Goal: Task Accomplishment & Management: Complete application form

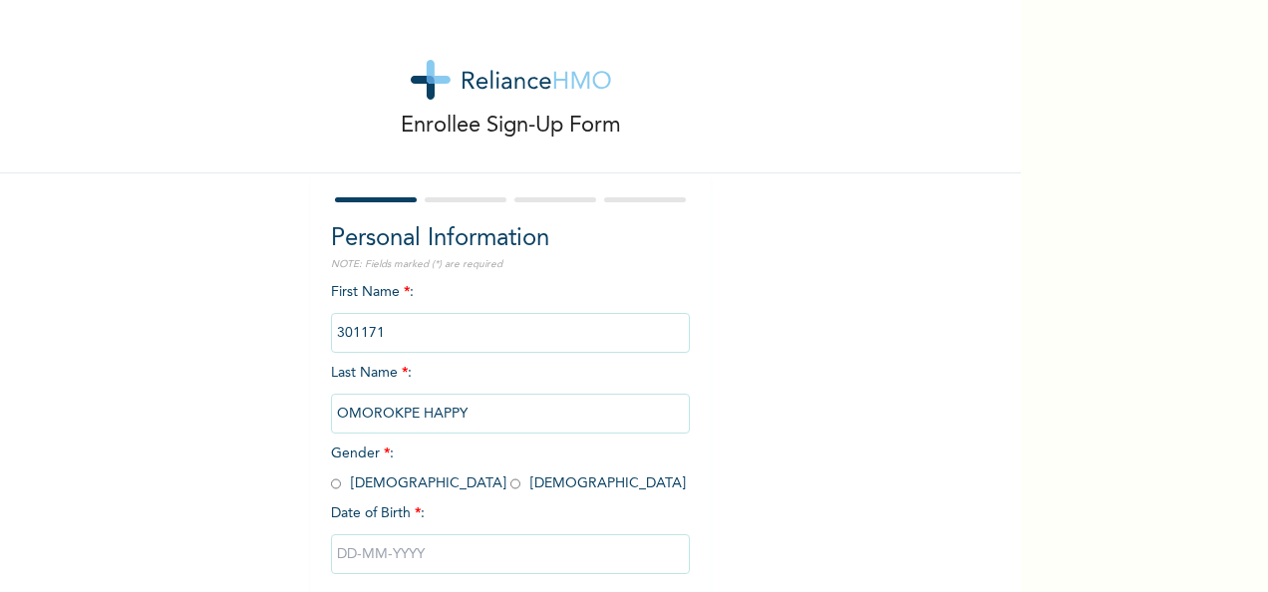
click at [333, 483] on span "Gender * : Male Female" at bounding box center [508, 469] width 355 height 44
click at [331, 484] on input "radio" at bounding box center [336, 484] width 10 height 19
radio input "true"
click at [363, 565] on input "text" at bounding box center [510, 554] width 359 height 40
select select "7"
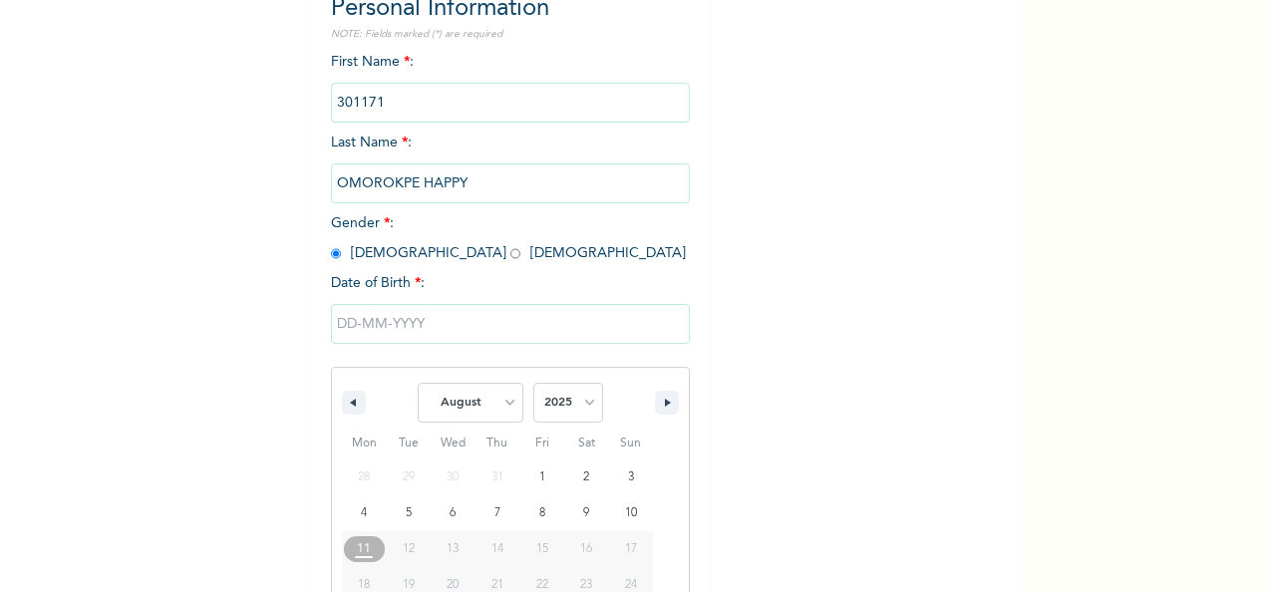
scroll to position [315, 0]
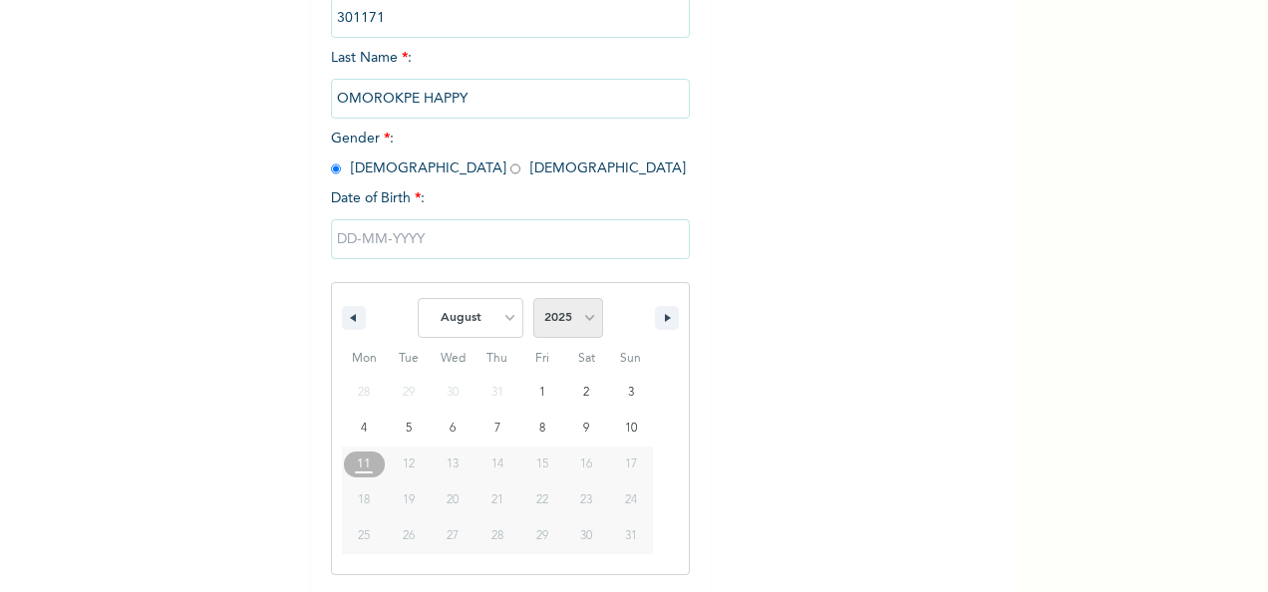
click at [570, 314] on select "2025 2024 2023 2022 2021 2020 2019 2018 2017 2016 2015 2014 2013 2012 2011 2010…" at bounding box center [568, 318] width 70 height 40
click at [590, 315] on select "2025 2024 2023 2022 2021 2020 2019 2018 2017 2016 2015 2014 2013 2012 2011 2010…" at bounding box center [568, 318] width 70 height 40
click at [533, 300] on select "2025 2024 2023 2022 2021 2020 2019 2018 2017 2016 2015 2014 2013 2012 2011 2010…" at bounding box center [568, 318] width 70 height 40
click at [590, 321] on select "2025 2024 2023 2022 2021 2020 2019 2018 2017 2016 2015 2014 2013 2012 2011 2010…" at bounding box center [568, 318] width 70 height 40
select select "1987"
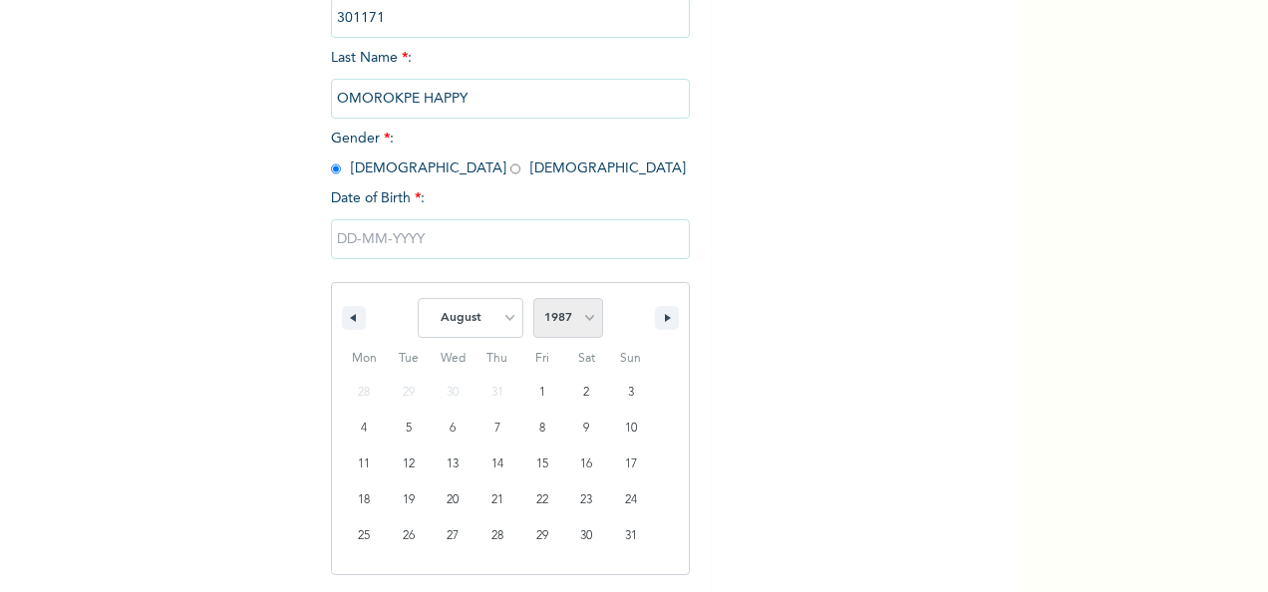
click at [533, 300] on select "2025 2024 2023 2022 2021 2020 2019 2018 2017 2016 2015 2014 2013 2012 2011 2010…" at bounding box center [568, 318] width 70 height 40
click at [480, 319] on select "January February March April May June July August September October November De…" at bounding box center [471, 318] width 106 height 40
select select "11"
click at [418, 300] on select "January February March April May June July August September October November De…" at bounding box center [471, 318] width 106 height 40
type input "12/25/1987"
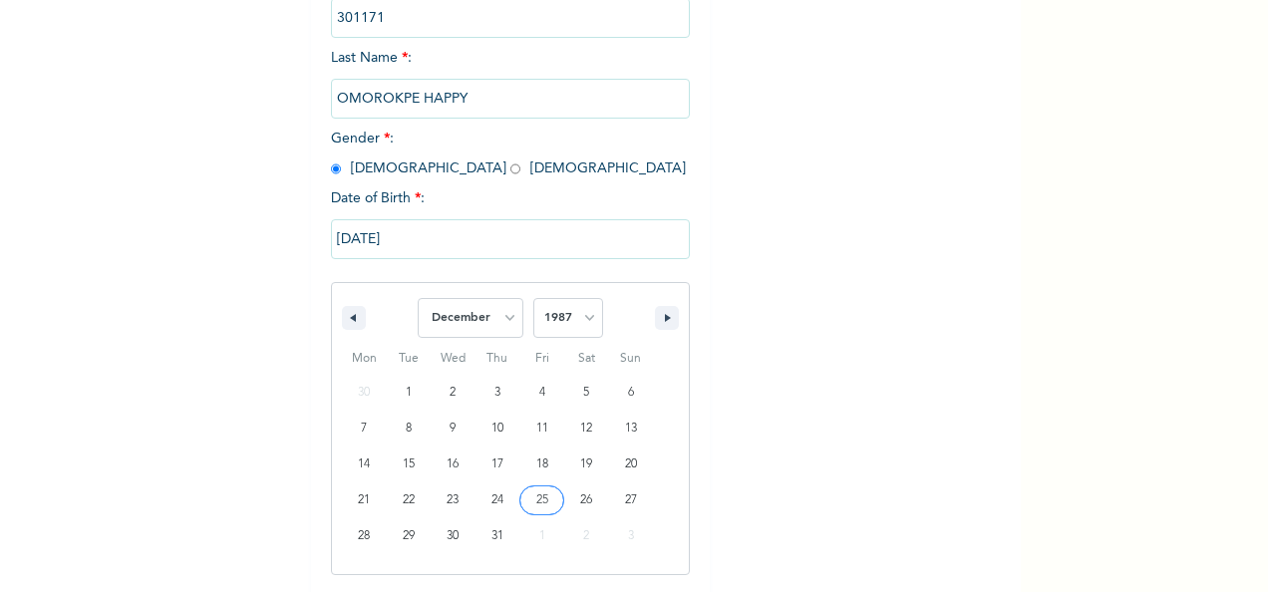
scroll to position [112, 0]
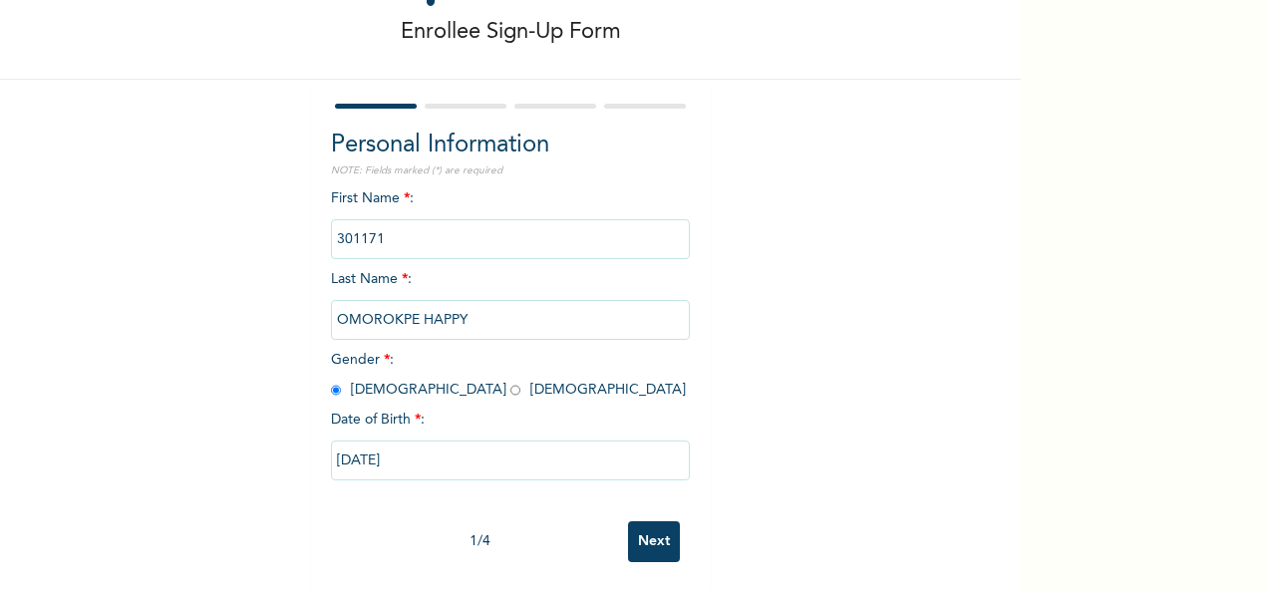
click at [647, 526] on input "Next" at bounding box center [654, 541] width 52 height 41
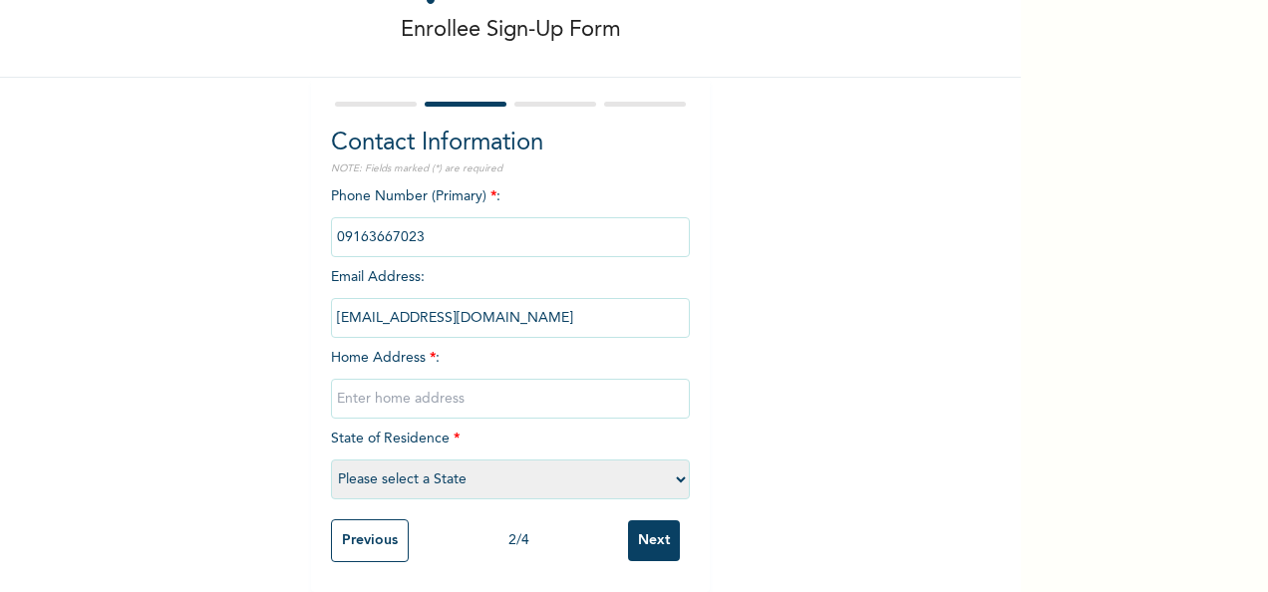
click at [444, 387] on input "text" at bounding box center [510, 399] width 359 height 40
type input "[GEOGRAPHIC_DATA]"
select select "33"
click at [652, 526] on input "Next" at bounding box center [654, 540] width 52 height 41
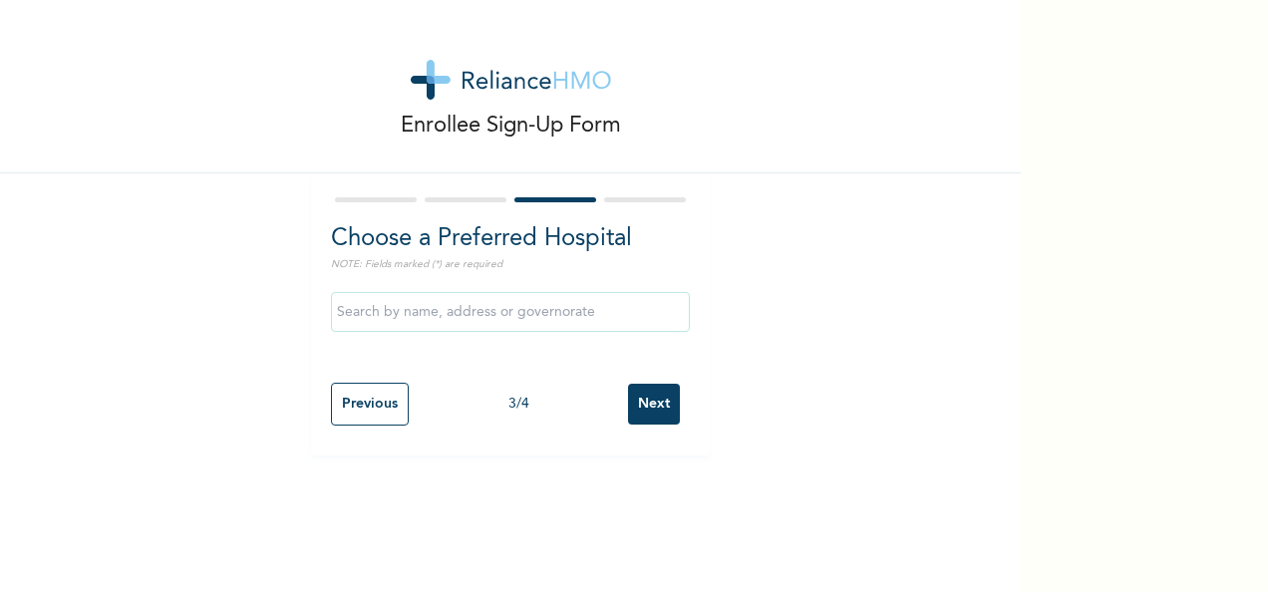
click at [545, 319] on input "text" at bounding box center [510, 312] width 359 height 40
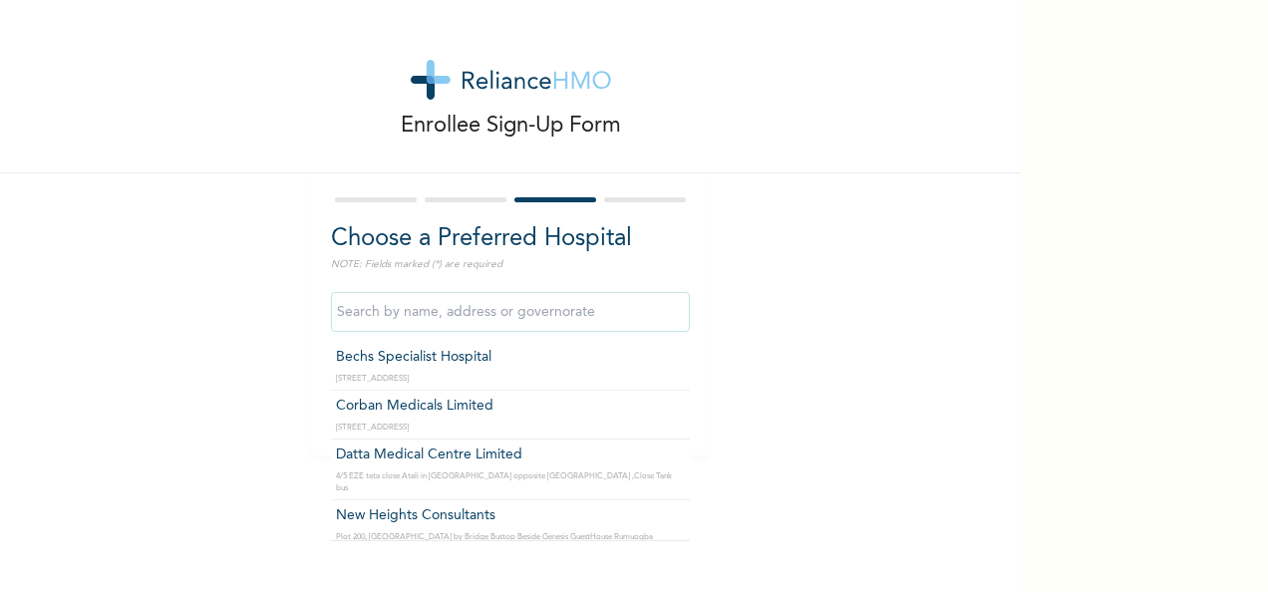
click at [744, 360] on div "Enrollee Sign-Up Form Choose a Preferred Hospital NOTE: Fields marked (*) are r…" at bounding box center [510, 228] width 1021 height 456
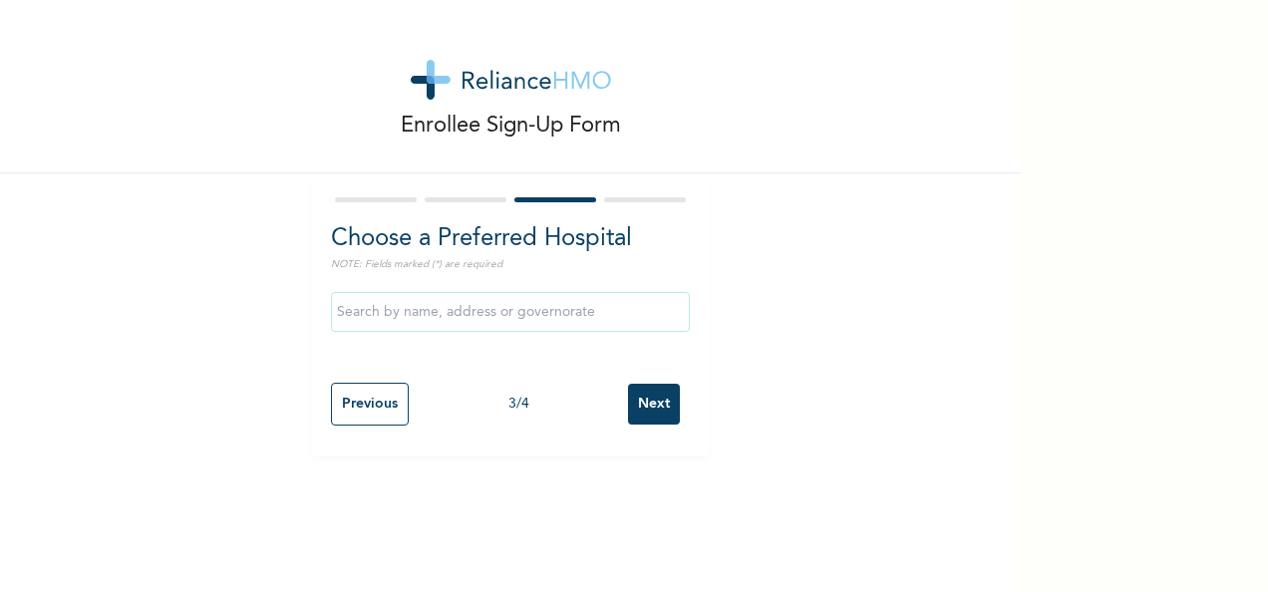
click at [674, 410] on div "Previous 3 / 4 Next" at bounding box center [510, 404] width 359 height 63
click at [657, 413] on input "Next" at bounding box center [654, 404] width 52 height 41
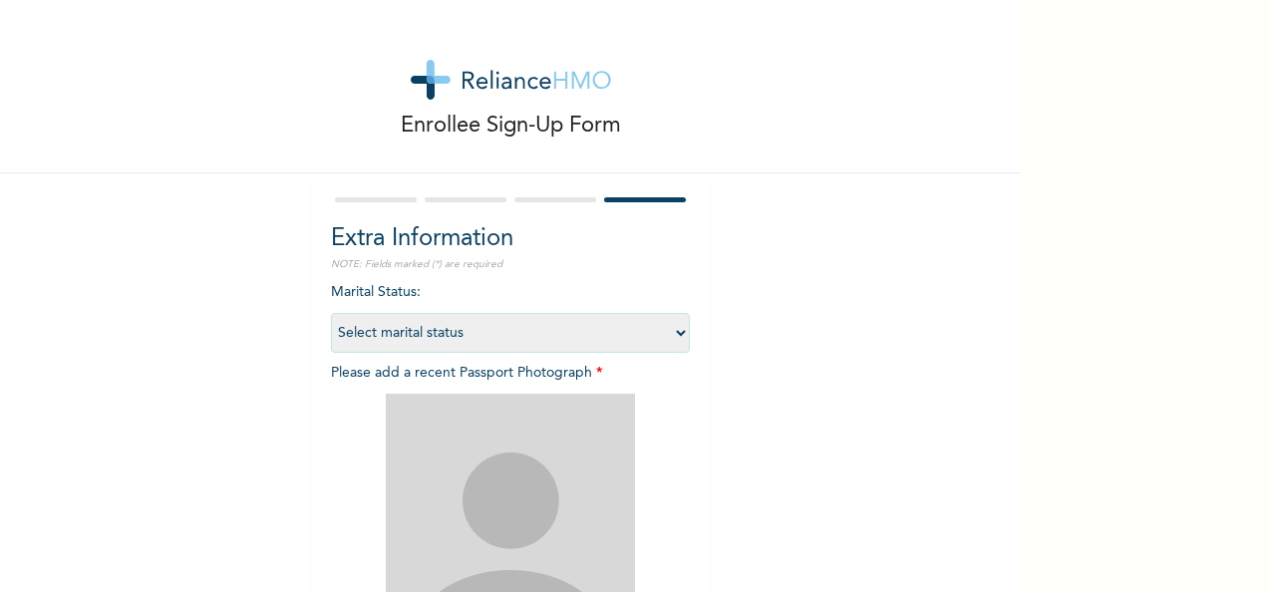
drag, startPoint x: 535, startPoint y: 337, endPoint x: 524, endPoint y: 340, distance: 11.4
click at [535, 337] on select "Select marital status [DEMOGRAPHIC_DATA] Married [DEMOGRAPHIC_DATA] Widow/[DEMO…" at bounding box center [510, 333] width 359 height 40
select select "1"
click at [331, 313] on select "Select marital status [DEMOGRAPHIC_DATA] Married [DEMOGRAPHIC_DATA] Widow/[DEMO…" at bounding box center [510, 333] width 359 height 40
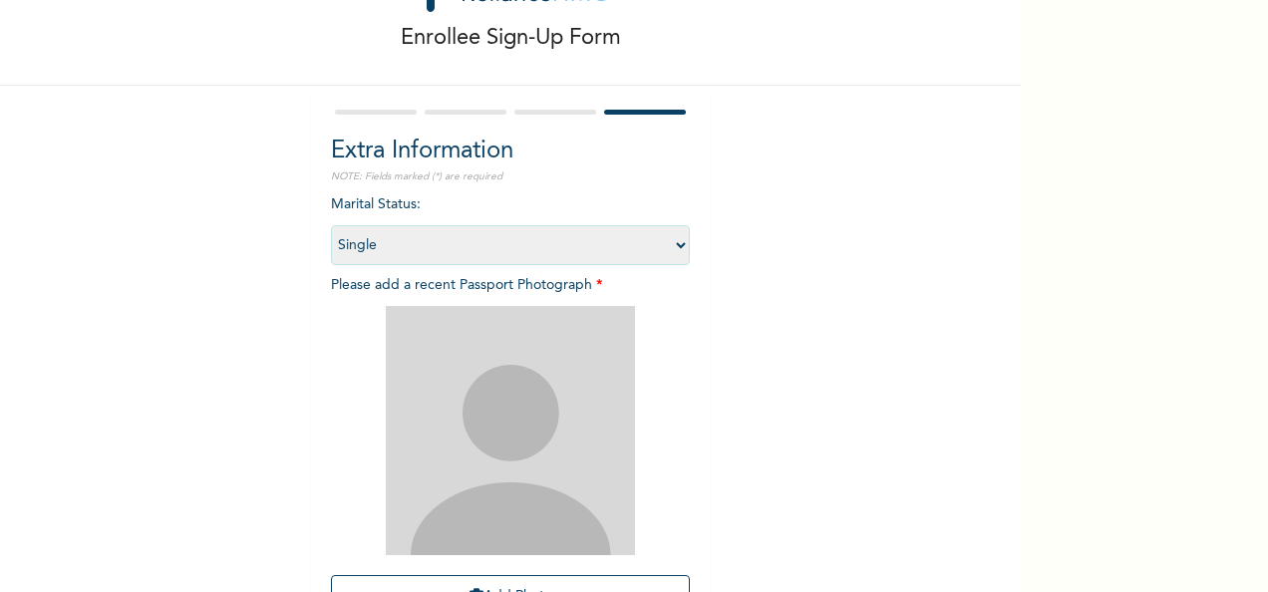
scroll to position [199, 0]
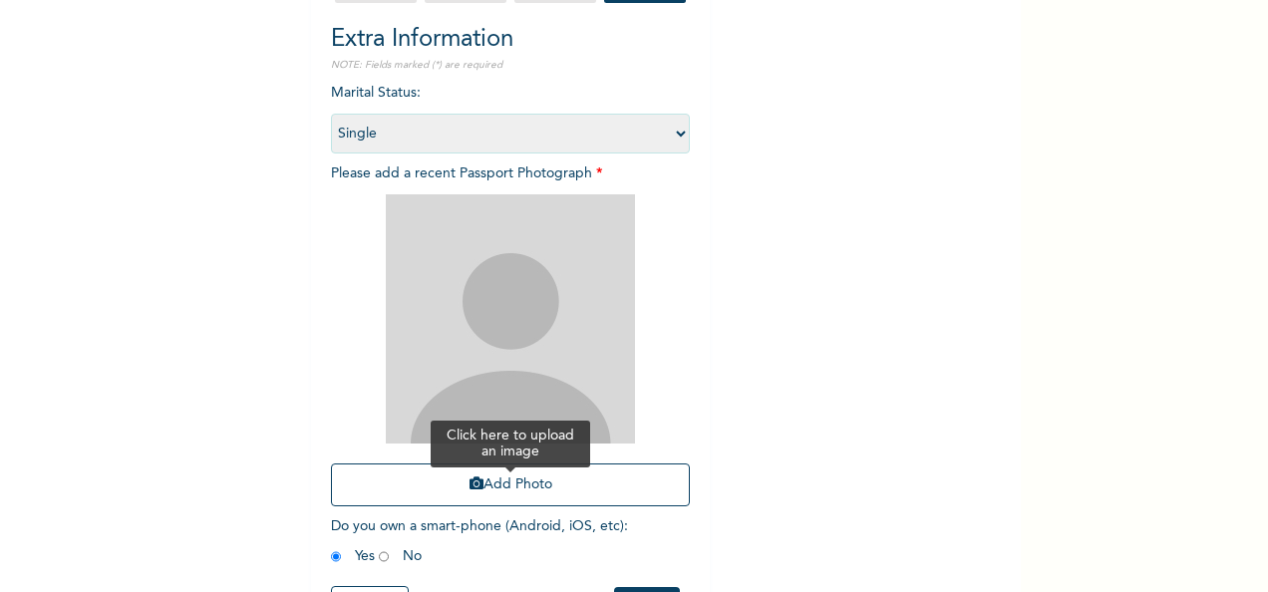
click at [488, 481] on button "Add Photo" at bounding box center [510, 485] width 359 height 43
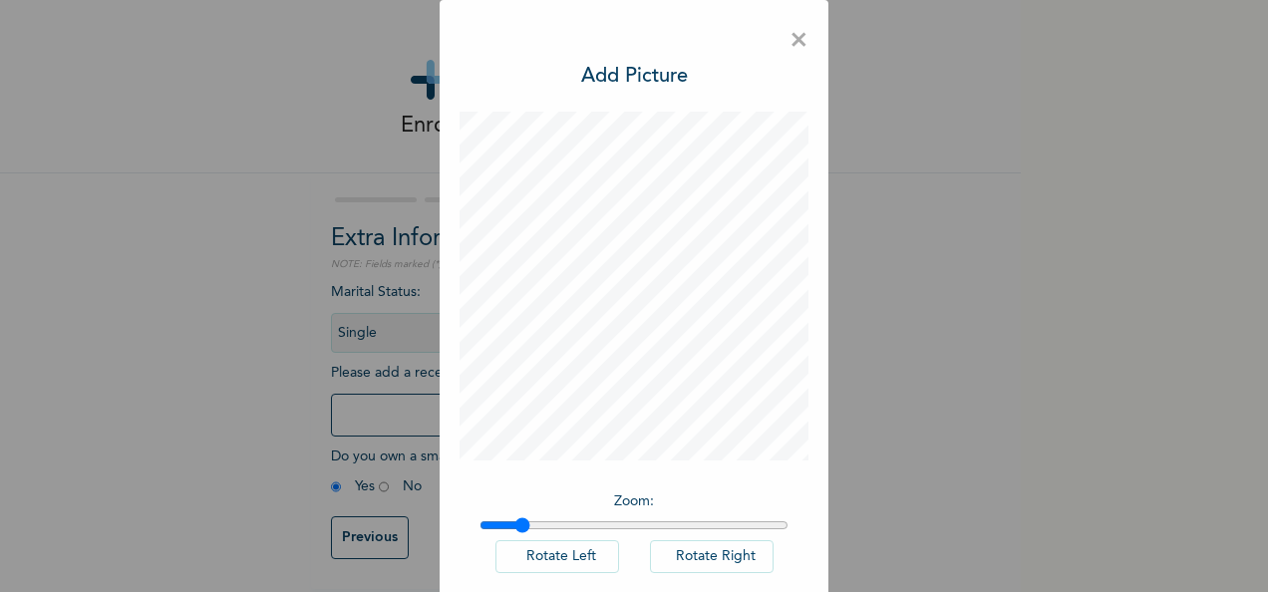
type input "1.12"
click at [516, 525] on input "range" at bounding box center [633, 525] width 309 height 16
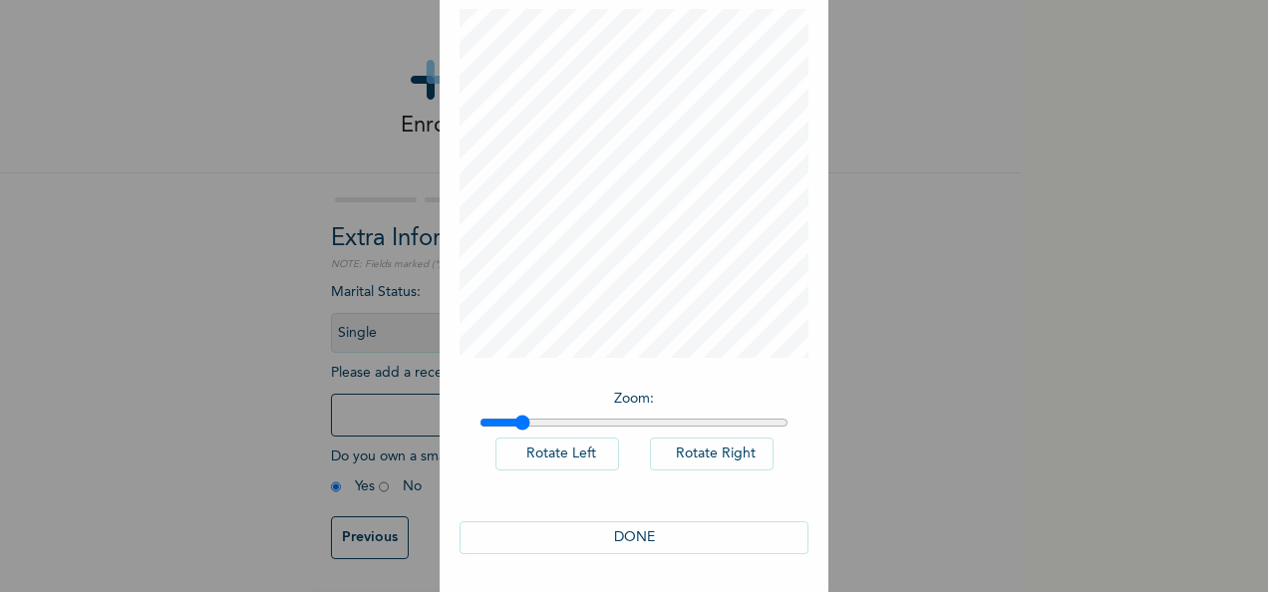
click at [718, 537] on button "DONE" at bounding box center [634, 537] width 349 height 33
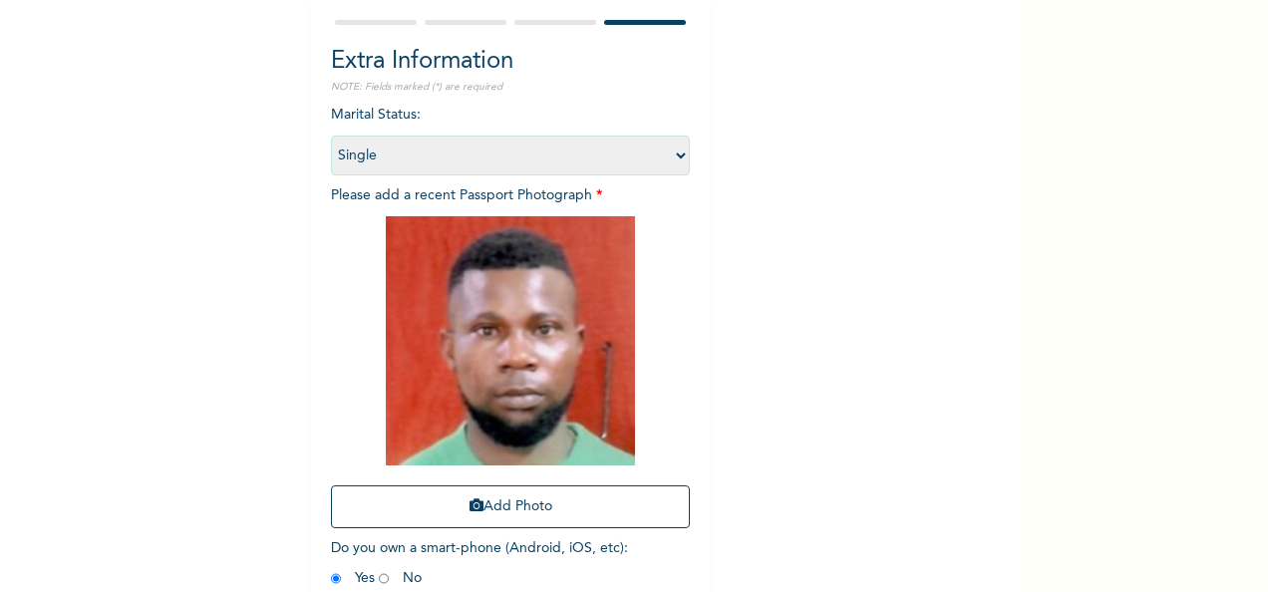
scroll to position [283, 0]
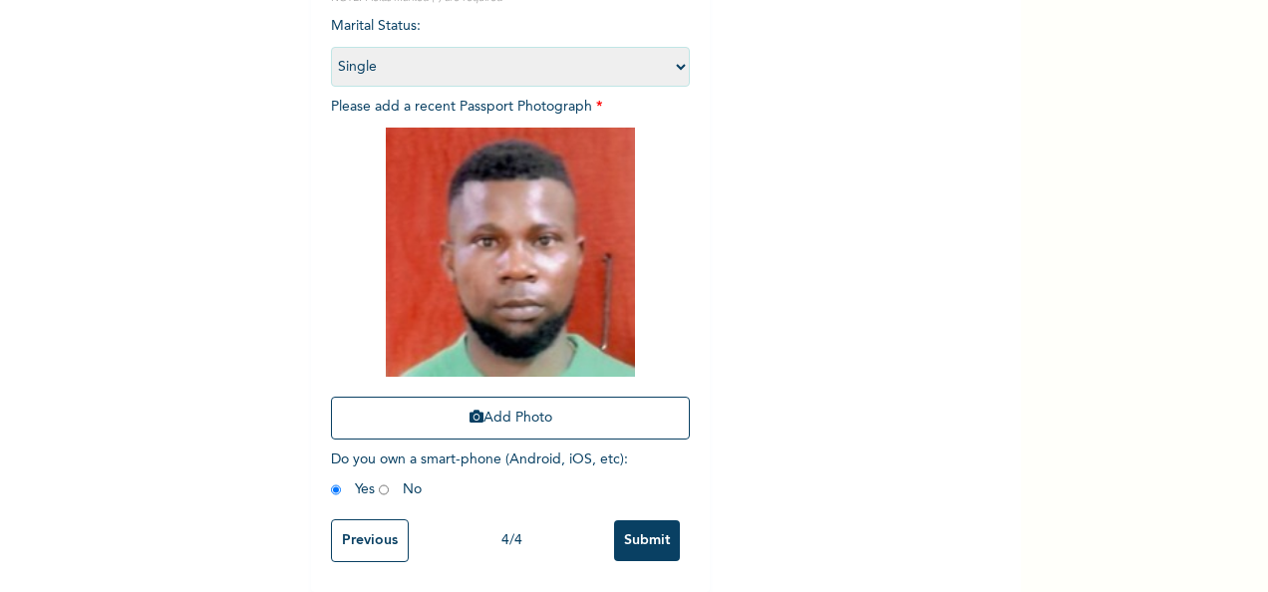
click at [634, 524] on input "Submit" at bounding box center [647, 540] width 66 height 41
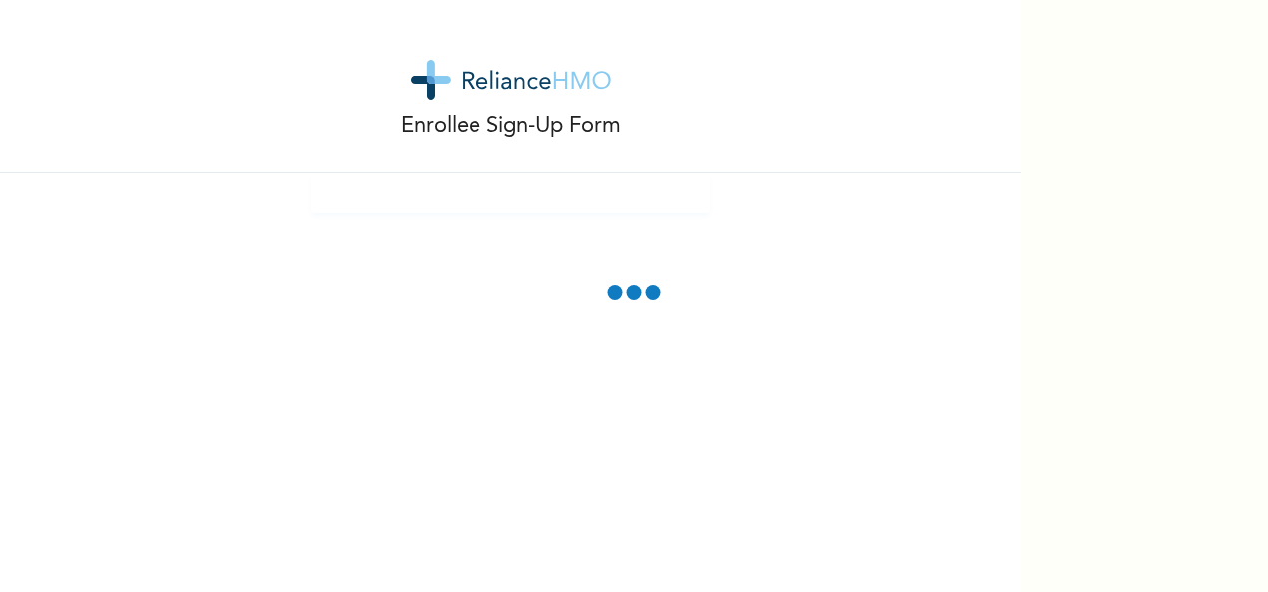
scroll to position [0, 0]
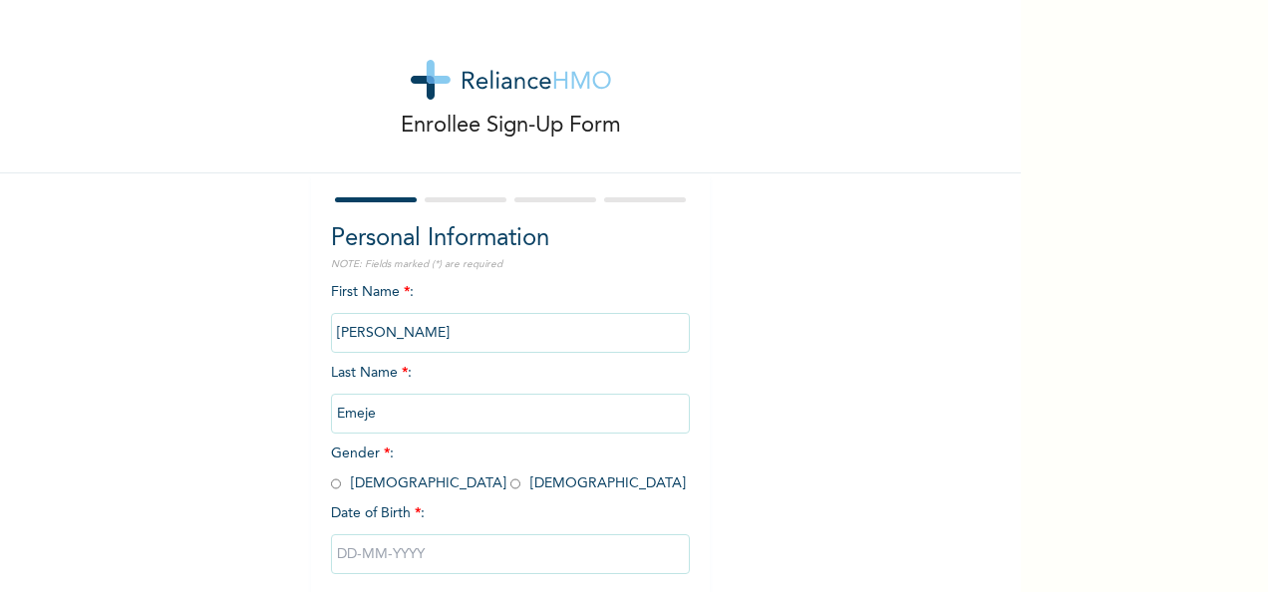
click at [331, 484] on input "radio" at bounding box center [336, 484] width 10 height 19
radio input "true"
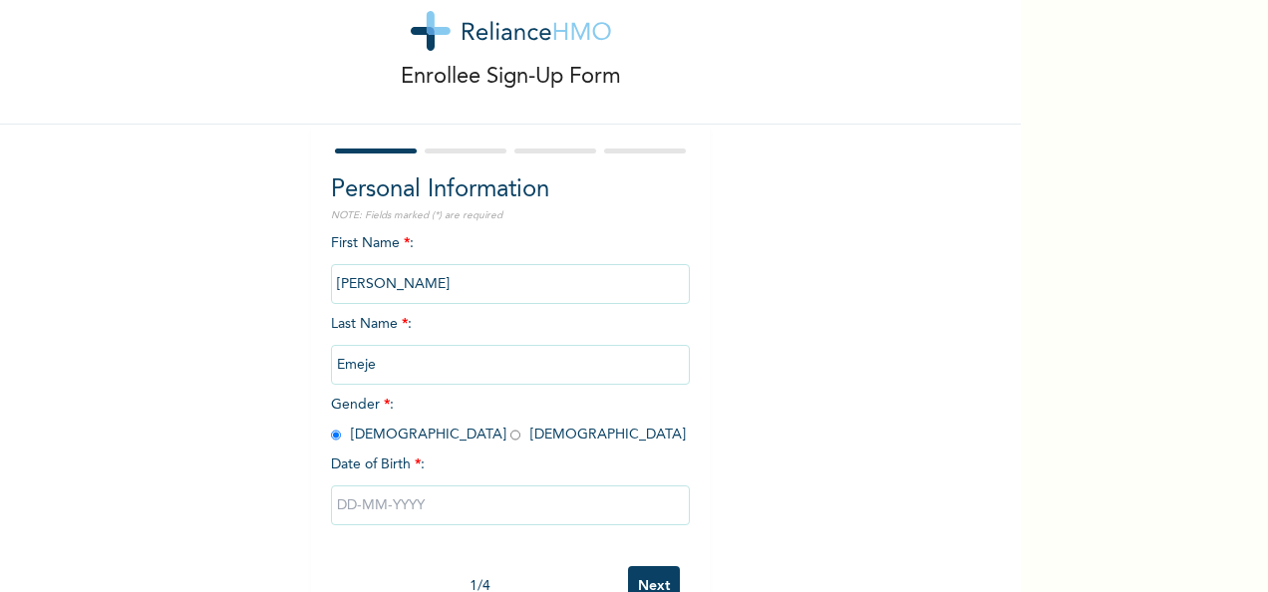
scroll to position [112, 0]
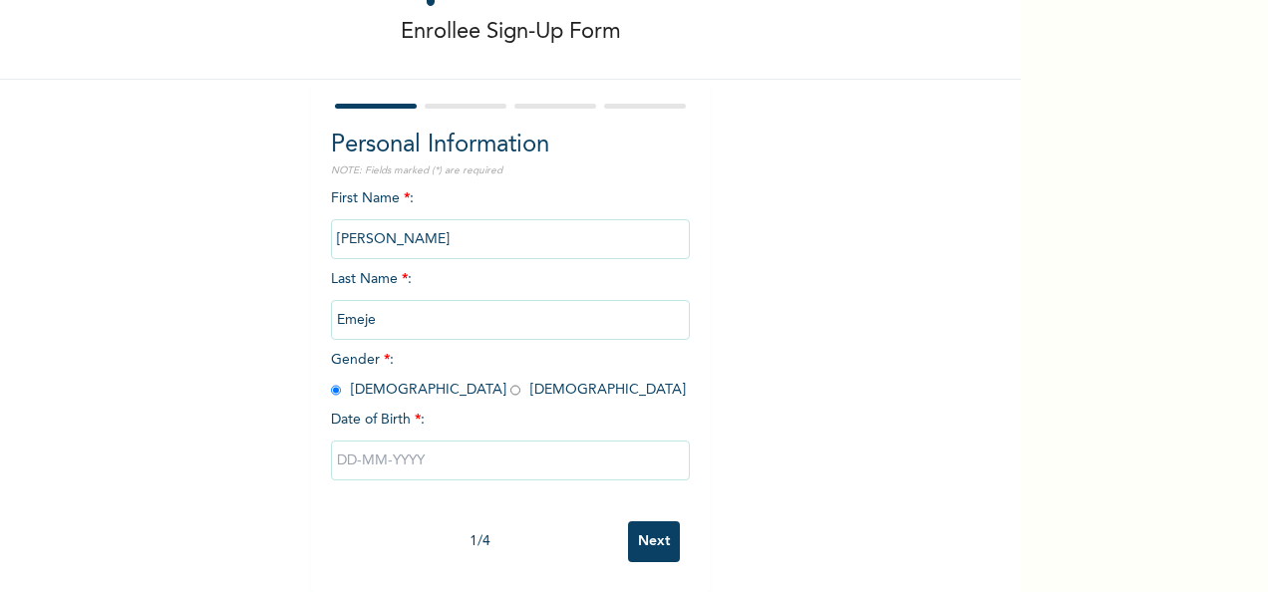
click at [315, 444] on div "Personal Information NOTE: Fields marked (*) are required First Name * : [PERSO…" at bounding box center [510, 336] width 399 height 512
click at [359, 441] on input "text" at bounding box center [510, 461] width 359 height 40
select select "7"
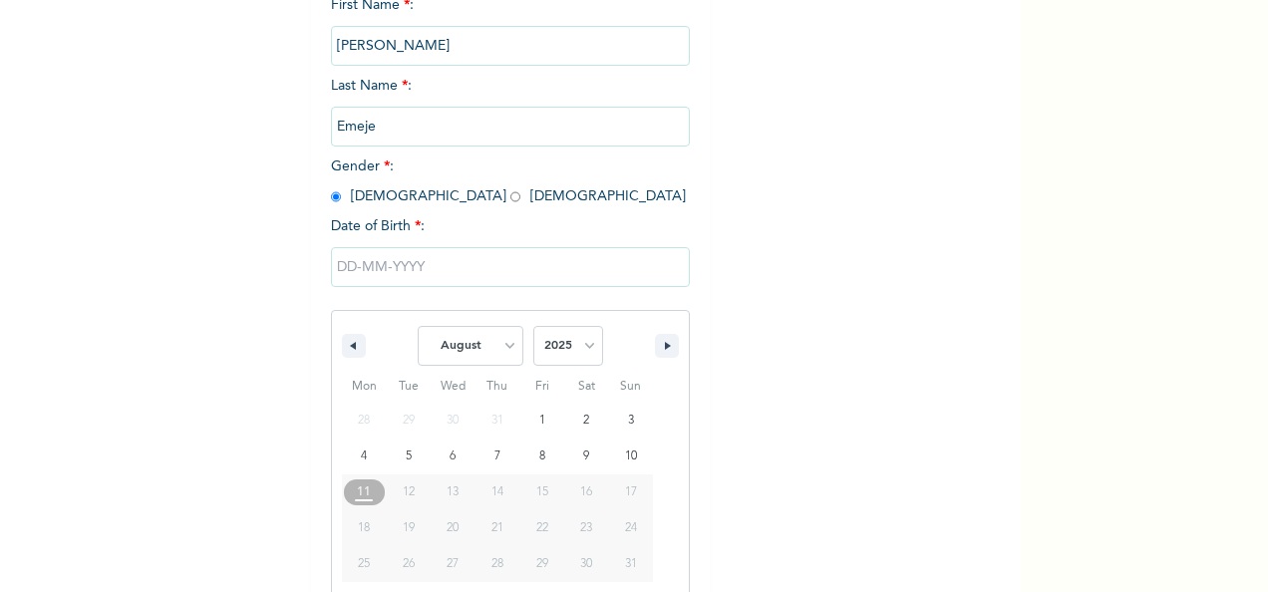
scroll to position [315, 0]
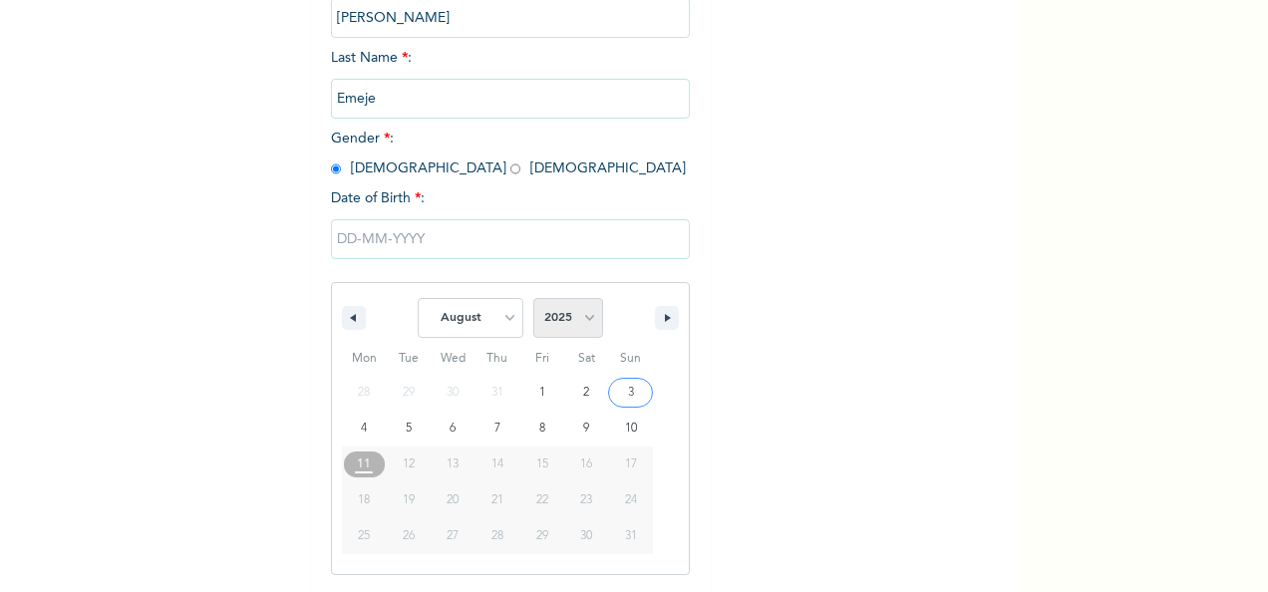
click at [592, 325] on select "2025 2024 2023 2022 2021 2020 2019 2018 2017 2016 2015 2014 2013 2012 2011 2010…" at bounding box center [568, 318] width 70 height 40
select select "1985"
click at [533, 300] on select "2025 2024 2023 2022 2021 2020 2019 2018 2017 2016 2015 2014 2013 2012 2011 2010…" at bounding box center [568, 318] width 70 height 40
drag, startPoint x: 497, startPoint y: 327, endPoint x: 482, endPoint y: 343, distance: 21.9
click at [497, 327] on select "January February March April May June July August September October November De…" at bounding box center [471, 318] width 106 height 40
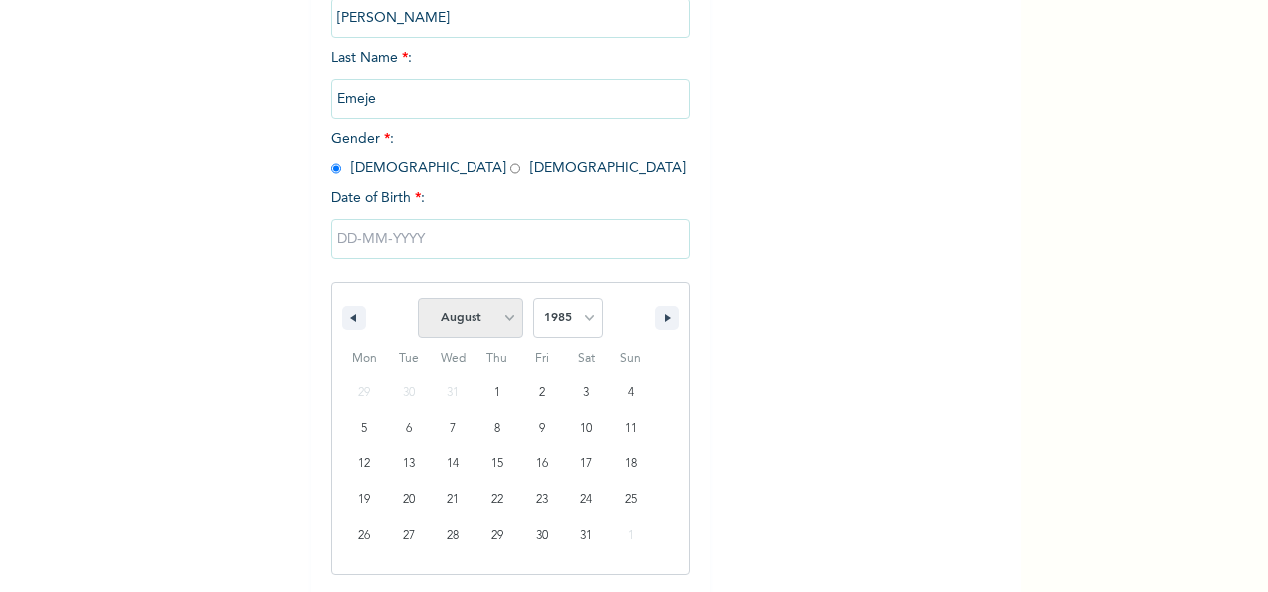
select select "4"
click at [418, 300] on select "January February March April May June July August September October November De…" at bounding box center [471, 318] width 106 height 40
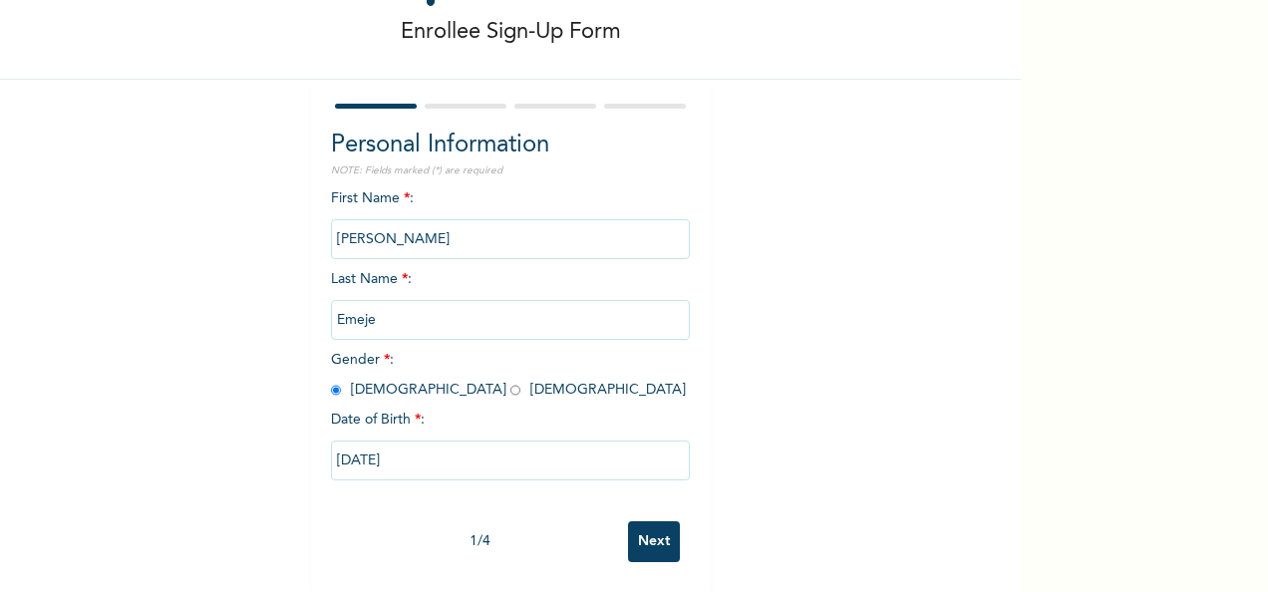
type input "[DATE]"
click at [668, 531] on input "Next" at bounding box center [654, 541] width 52 height 41
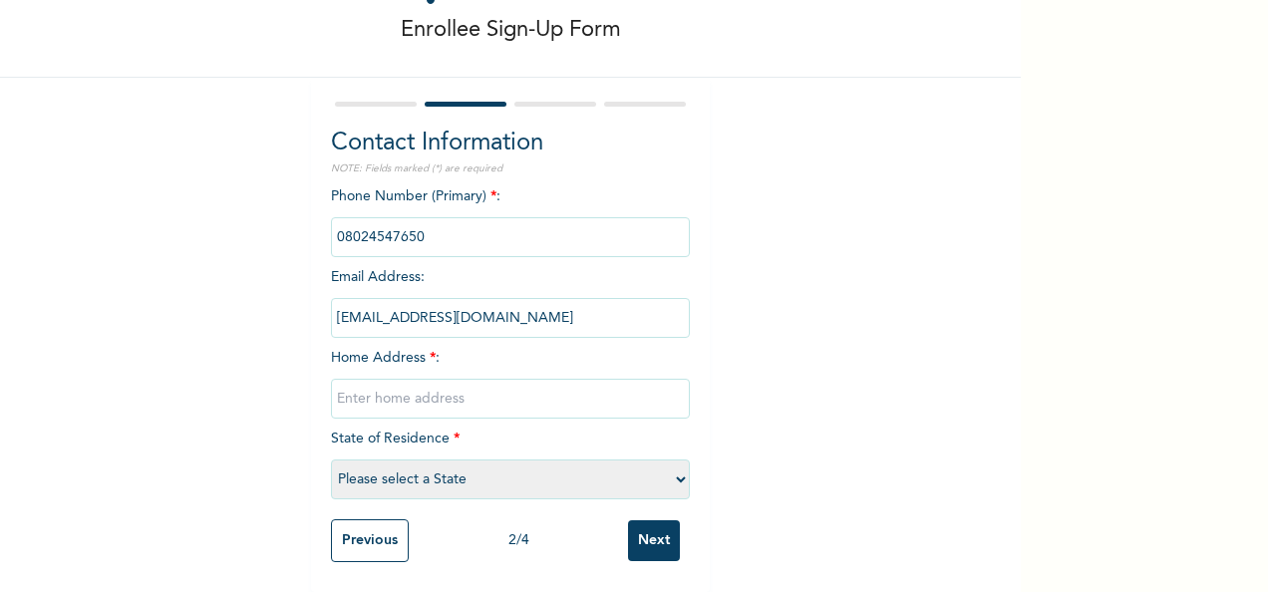
click at [577, 407] on div "Phone Number (Primary) * : Email Address : [EMAIL_ADDRESS][DOMAIN_NAME] Home Ad…" at bounding box center [510, 347] width 359 height 323
click at [572, 379] on input "text" at bounding box center [510, 399] width 359 height 40
type input "[GEOGRAPHIC_DATA]"
select select "33"
click at [673, 529] on div "Previous 2 / 4 Next" at bounding box center [510, 540] width 359 height 63
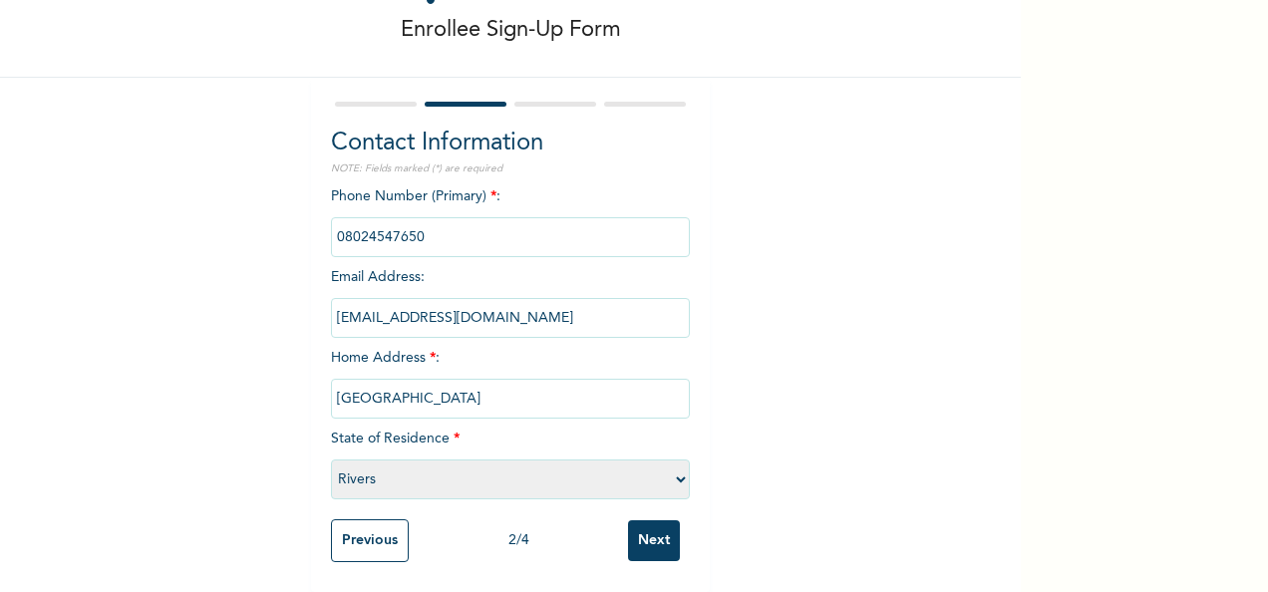
click at [661, 536] on input "Next" at bounding box center [654, 540] width 52 height 41
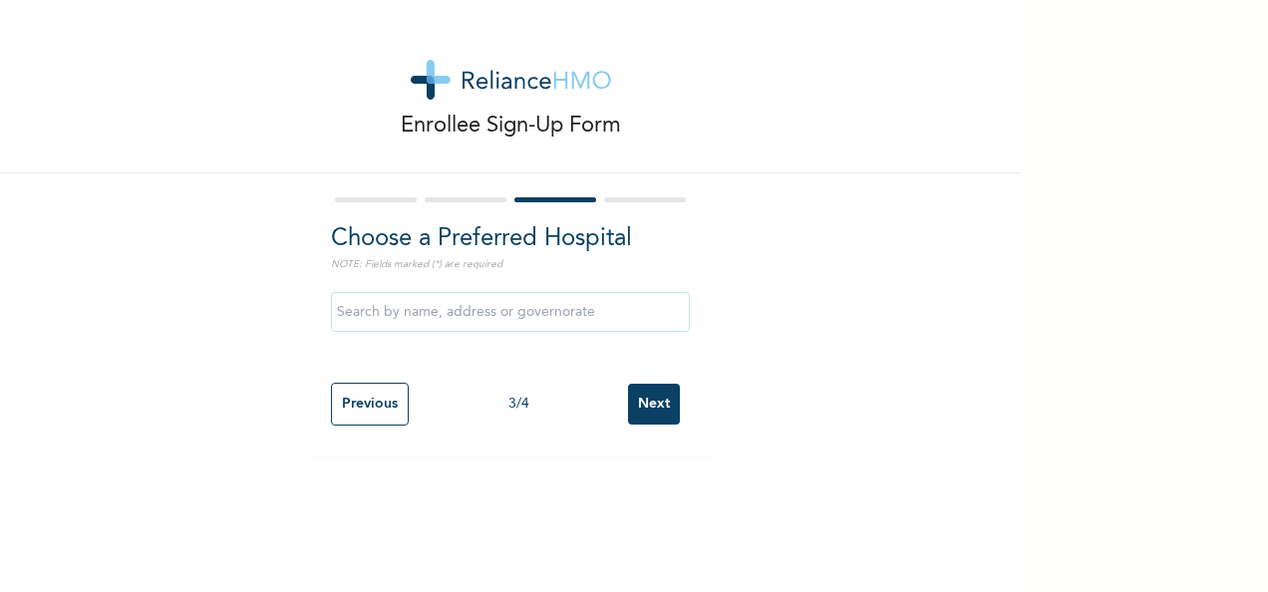
click at [663, 406] on input "Next" at bounding box center [654, 404] width 52 height 41
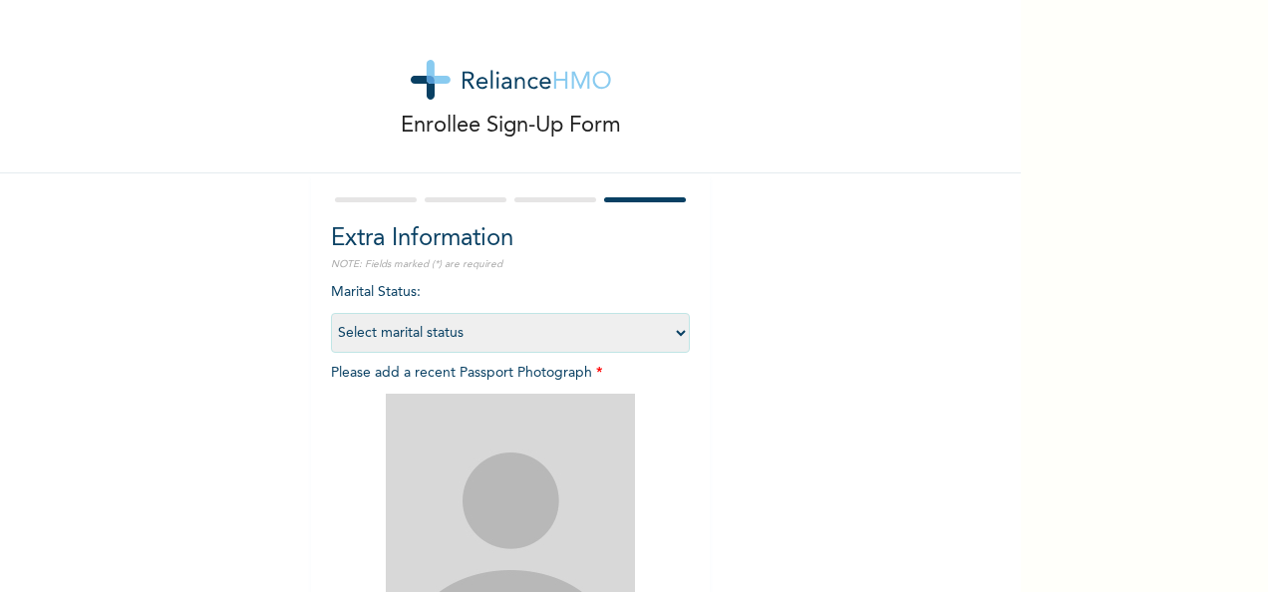
click at [644, 327] on select "Select marital status [DEMOGRAPHIC_DATA] Married [DEMOGRAPHIC_DATA] Widow/[DEMO…" at bounding box center [510, 333] width 359 height 40
click at [331, 313] on select "Select marital status [DEMOGRAPHIC_DATA] Married [DEMOGRAPHIC_DATA] Widow/[DEMO…" at bounding box center [510, 333] width 359 height 40
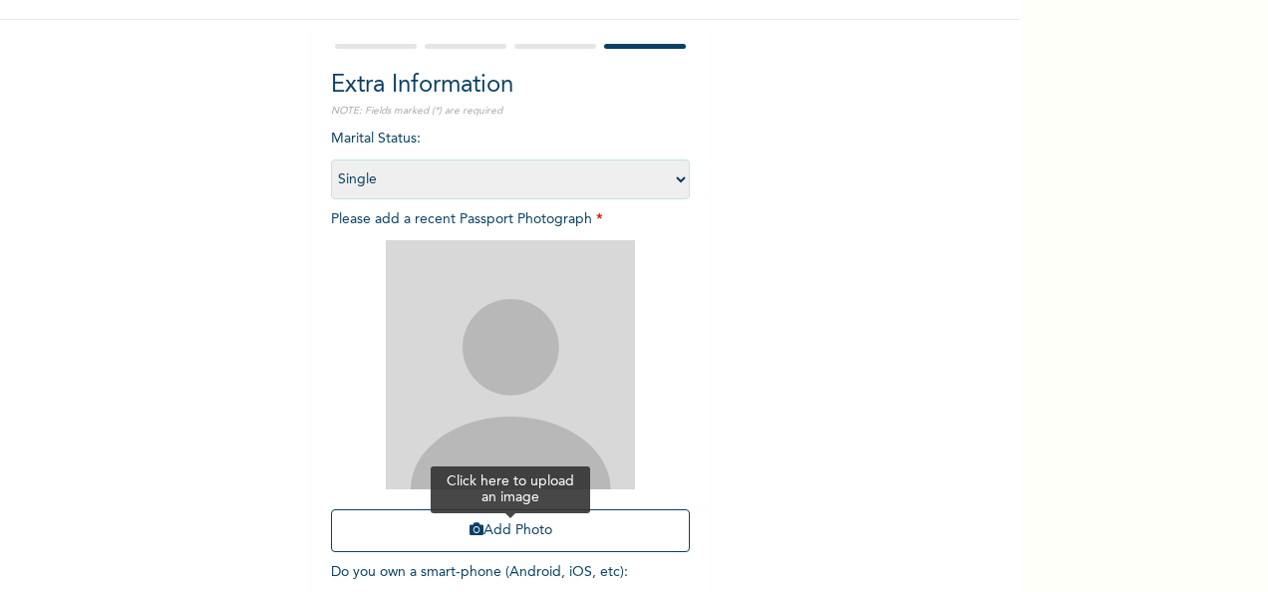
scroll to position [283, 0]
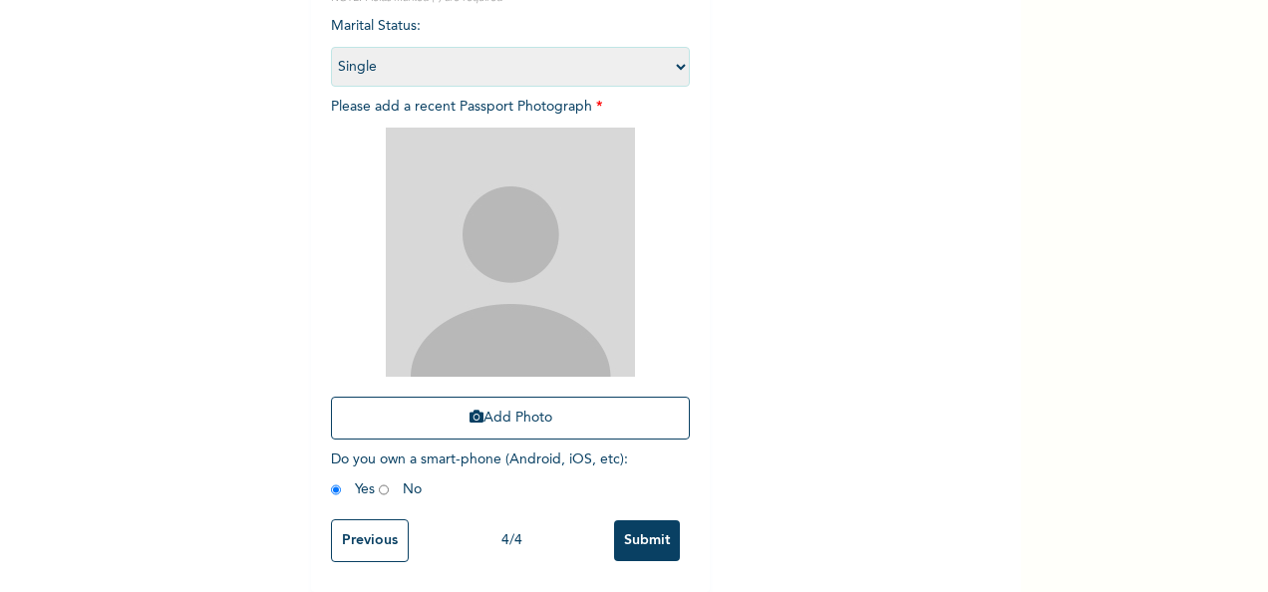
click at [467, 70] on div "Marital Status : Select marital status [DEMOGRAPHIC_DATA] Married [DEMOGRAPHIC_…" at bounding box center [510, 262] width 359 height 493
click at [464, 60] on select "Select marital status [DEMOGRAPHIC_DATA] Married [DEMOGRAPHIC_DATA] Widow/[DEMO…" at bounding box center [510, 67] width 359 height 40
select select "2"
click at [331, 47] on select "Select marital status [DEMOGRAPHIC_DATA] Married [DEMOGRAPHIC_DATA] Widow/[DEMO…" at bounding box center [510, 67] width 359 height 40
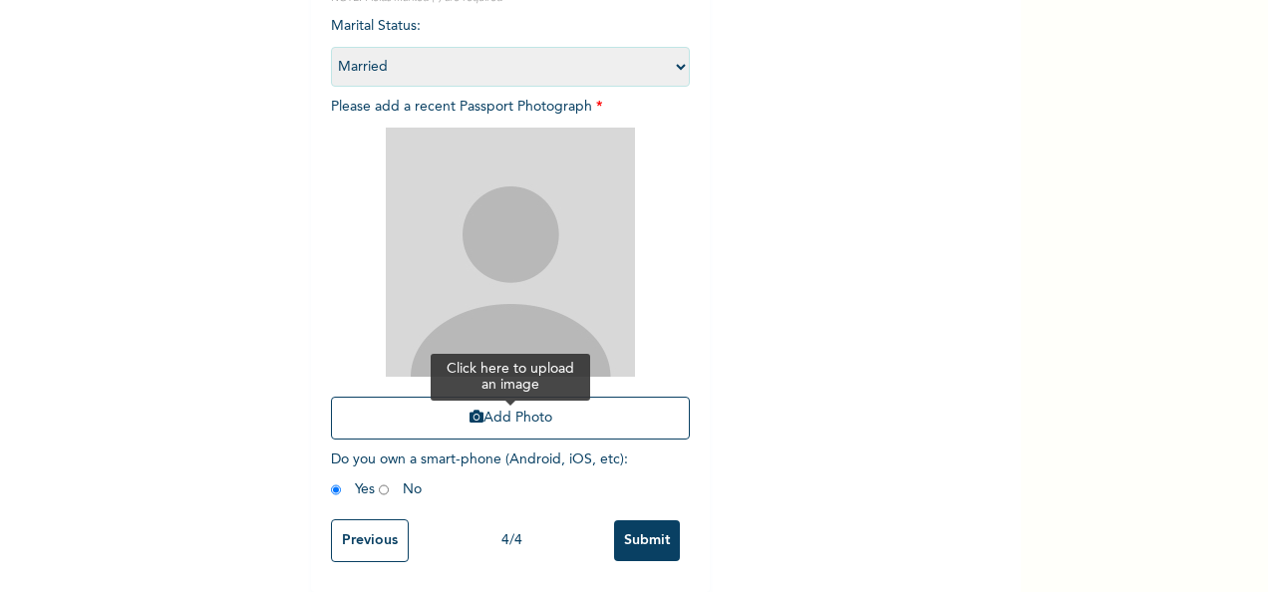
click at [437, 400] on button "Add Photo" at bounding box center [510, 418] width 359 height 43
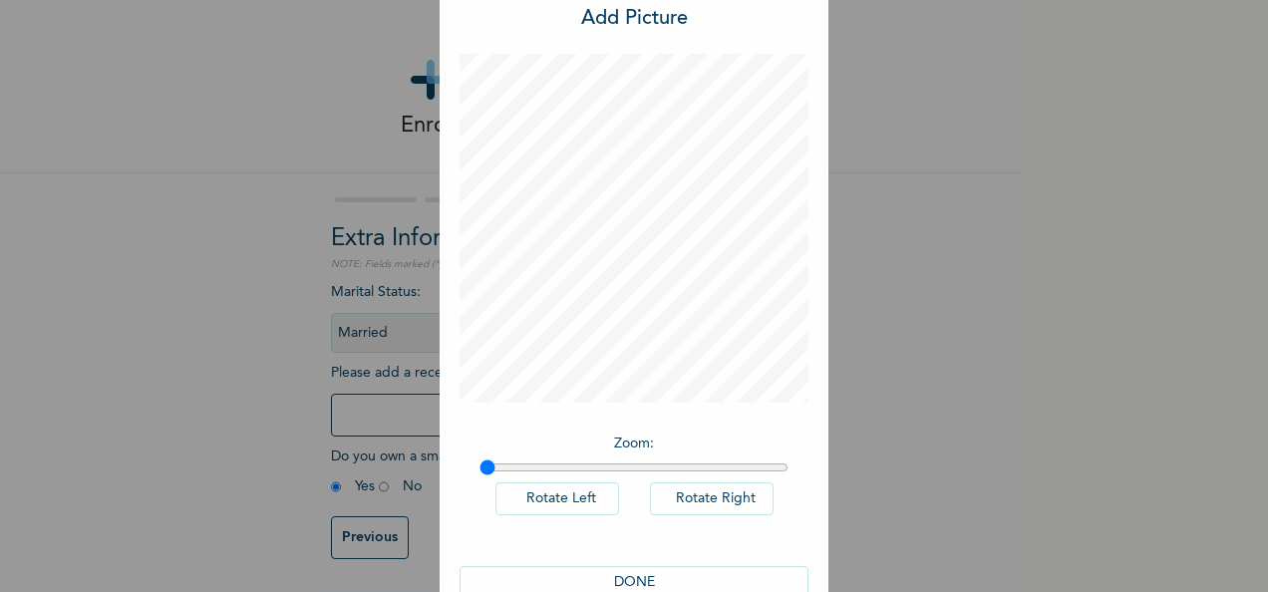
scroll to position [103, 0]
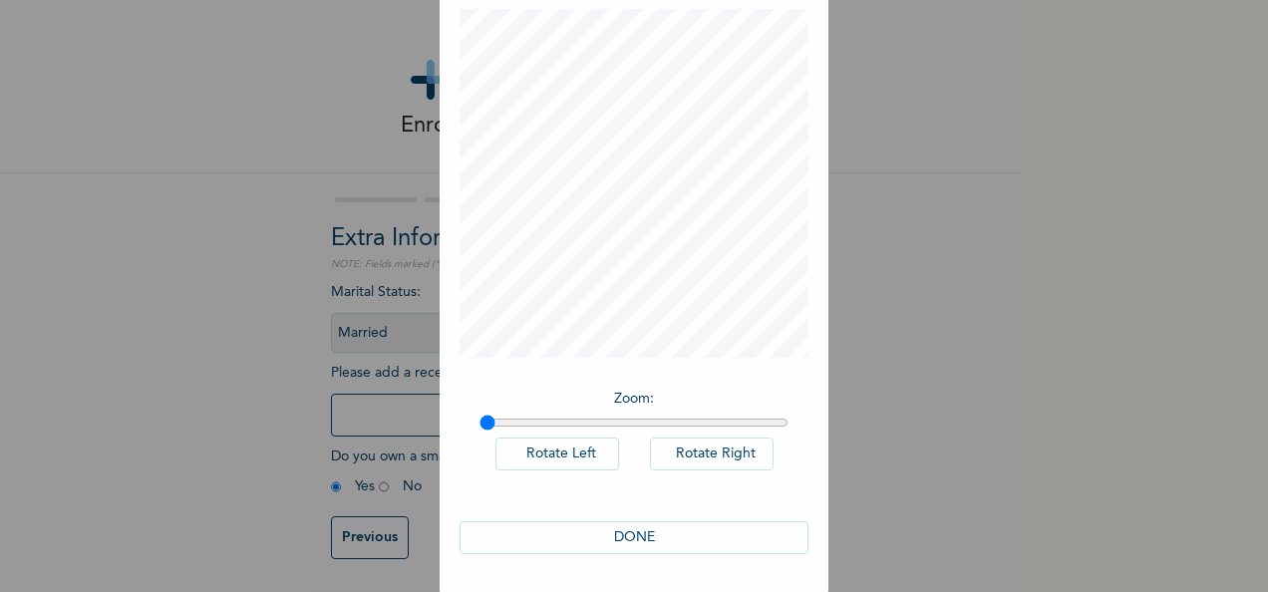
click at [625, 521] on button "DONE" at bounding box center [634, 537] width 349 height 33
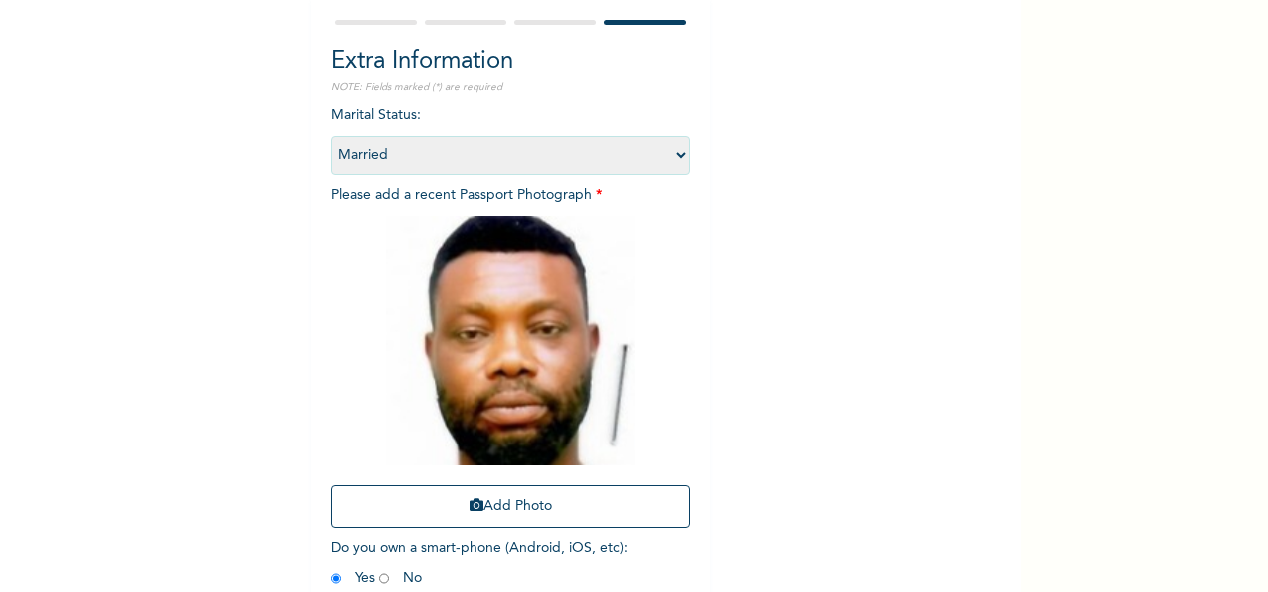
scroll to position [283, 0]
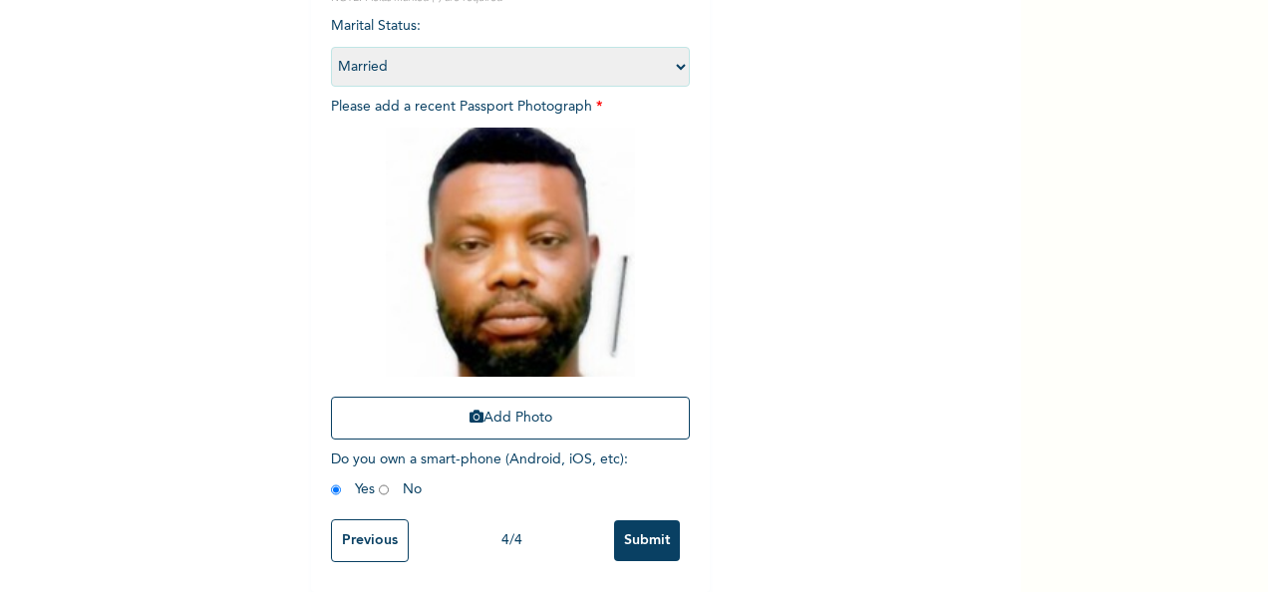
click at [565, 375] on div "Add Photo" at bounding box center [510, 284] width 359 height 332
click at [554, 409] on button "Add Photo" at bounding box center [510, 418] width 359 height 43
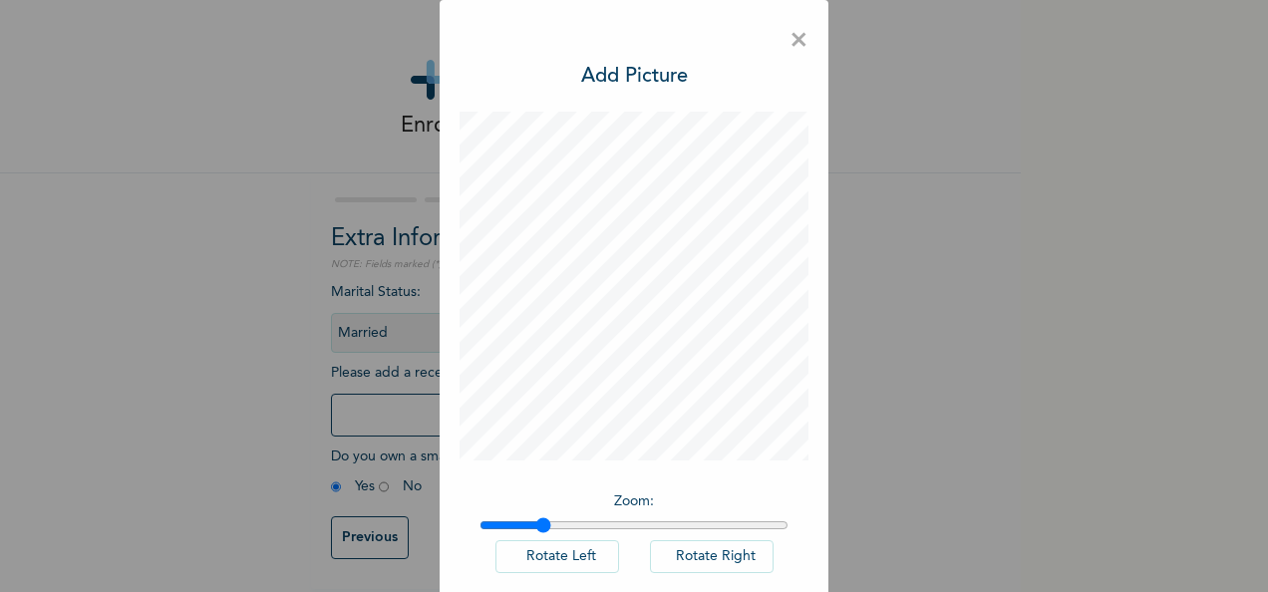
click at [534, 517] on input "range" at bounding box center [633, 525] width 309 height 16
type input "1.42"
click at [602, 517] on input "range" at bounding box center [633, 525] width 309 height 16
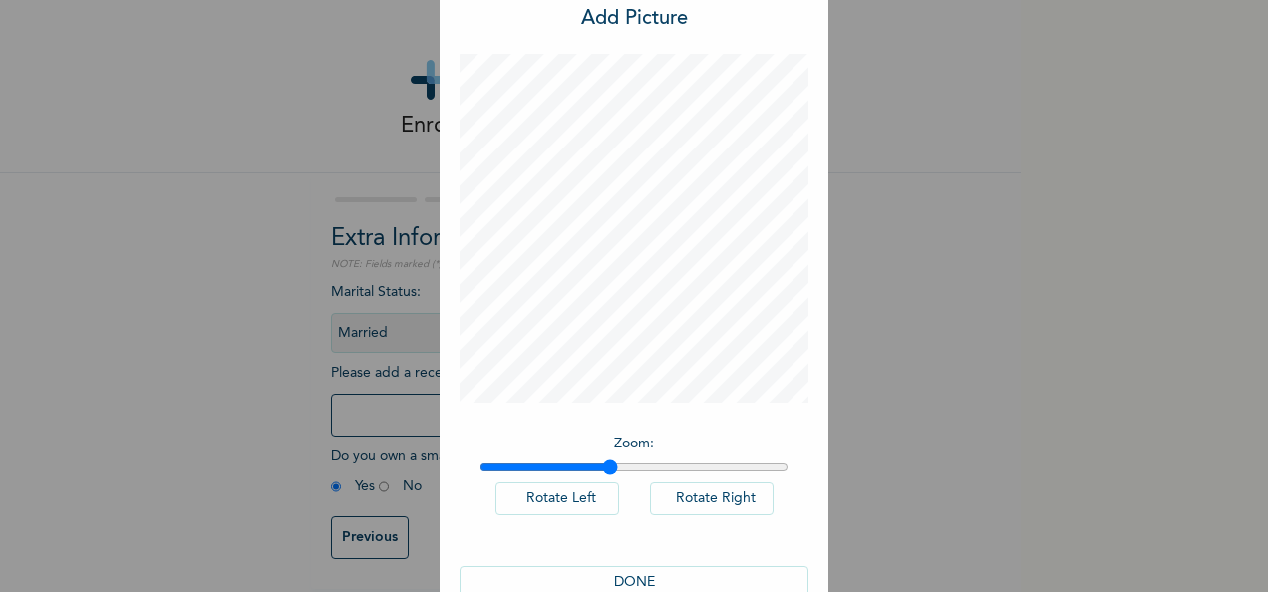
scroll to position [103, 0]
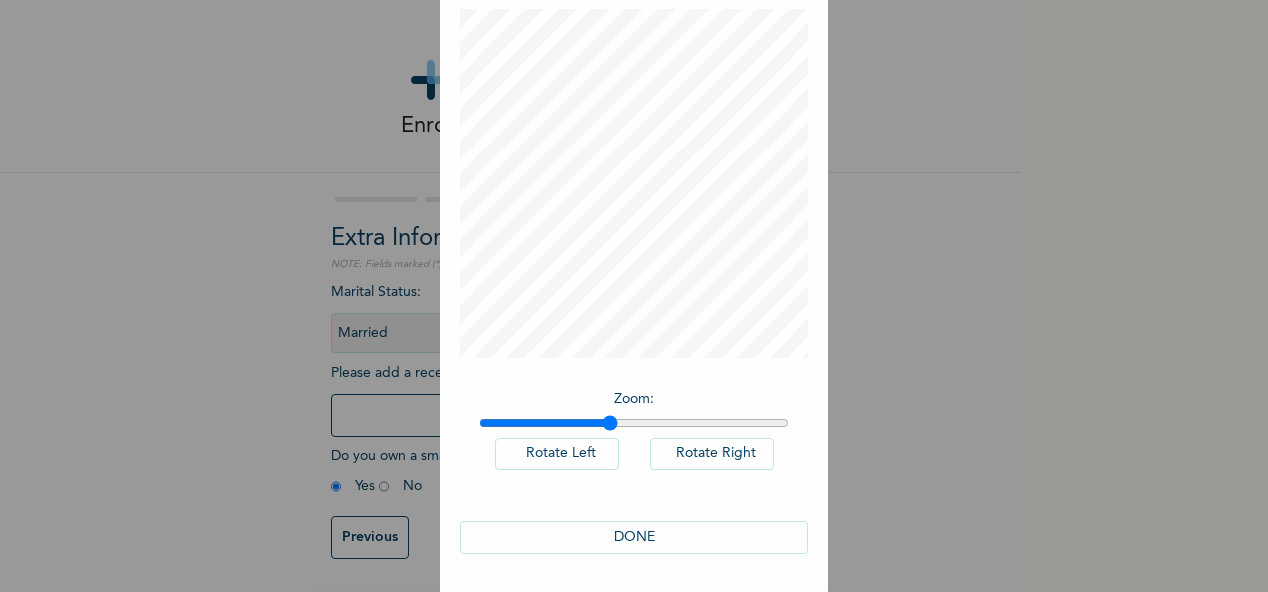
drag, startPoint x: 600, startPoint y: 546, endPoint x: 602, endPoint y: 525, distance: 21.0
click at [600, 536] on button "DONE" at bounding box center [634, 537] width 349 height 33
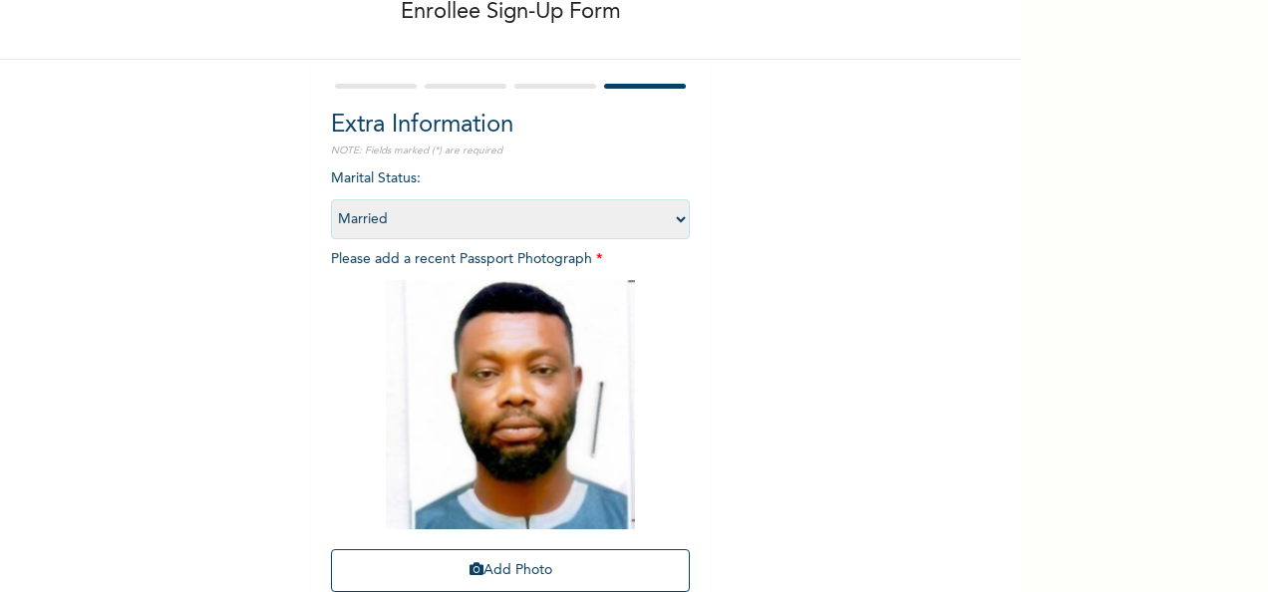
scroll to position [283, 0]
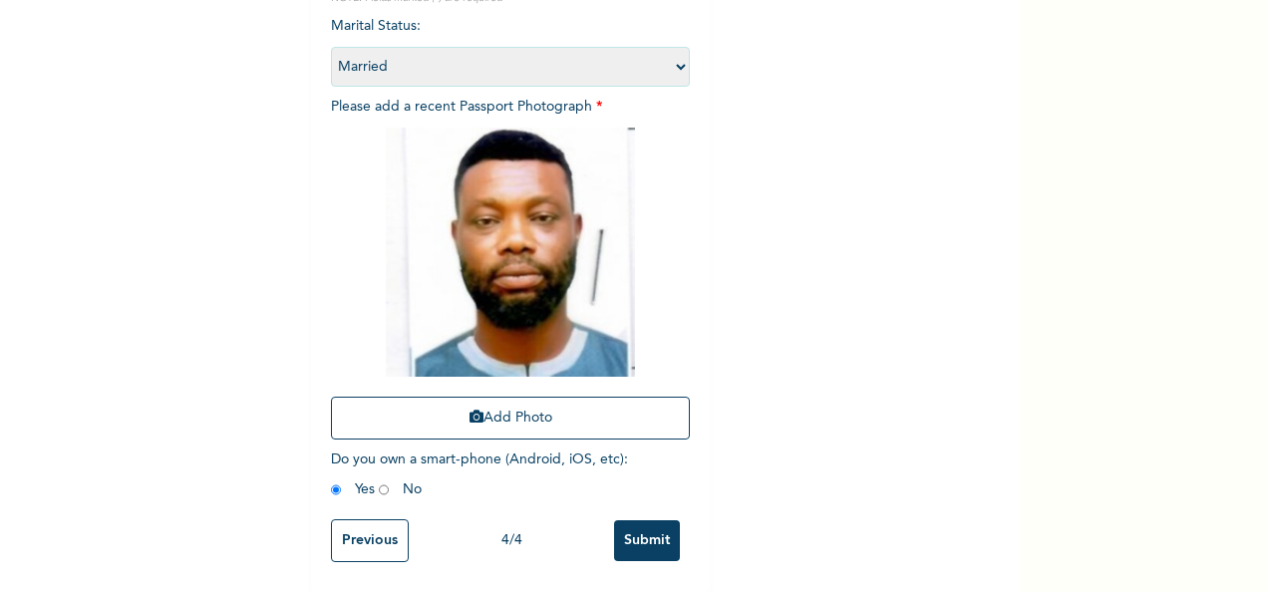
click at [633, 523] on input "Submit" at bounding box center [647, 540] width 66 height 41
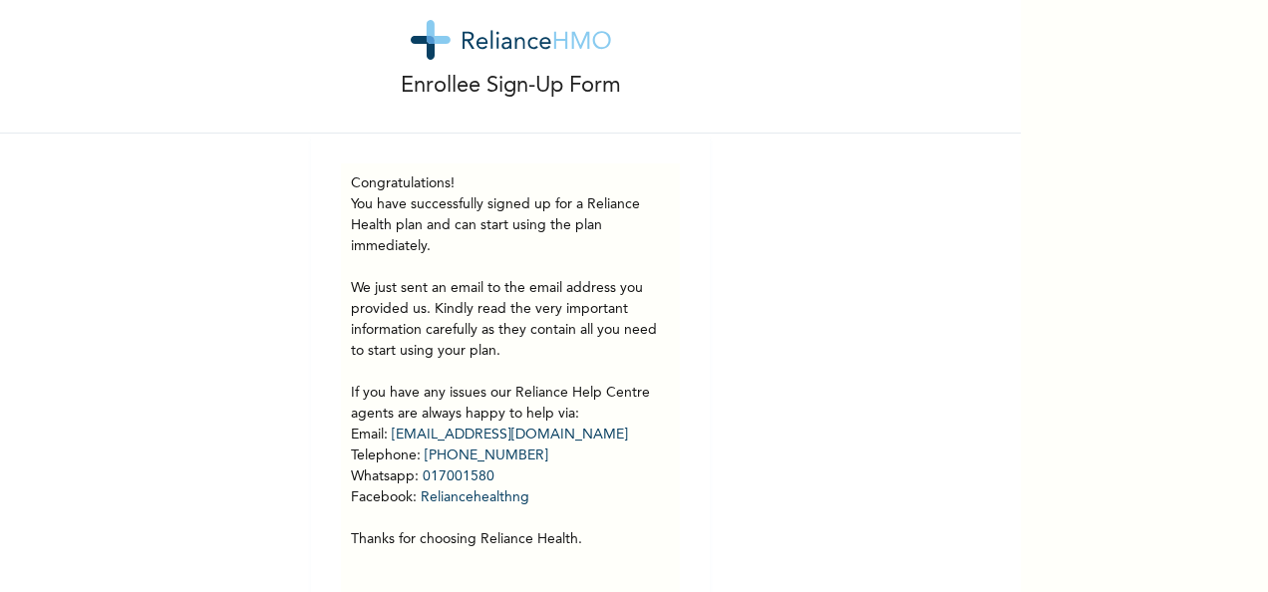
scroll to position [95, 0]
